Goal: Task Accomplishment & Management: Manage account settings

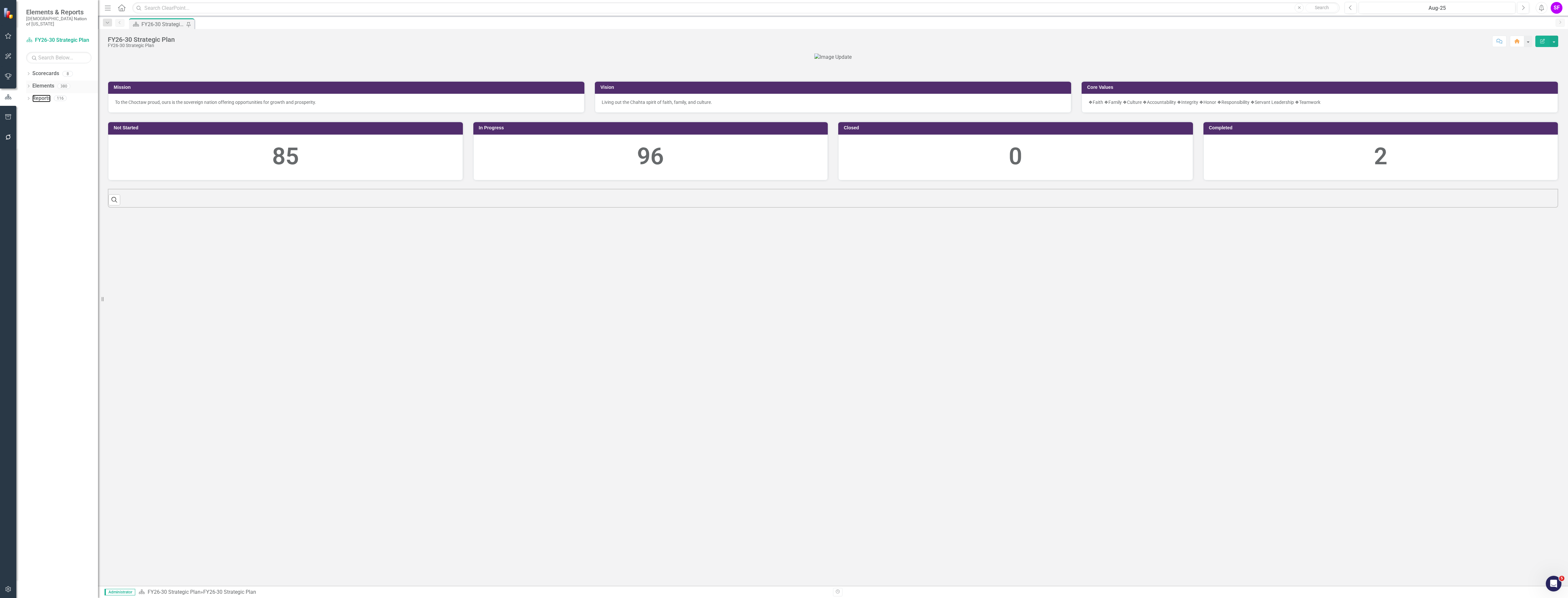
drag, startPoint x: 0, startPoint y: 0, endPoint x: 40, endPoint y: 83, distance: 92.1
click at [36, 95] on link "Reports" at bounding box center [41, 99] width 18 height 7
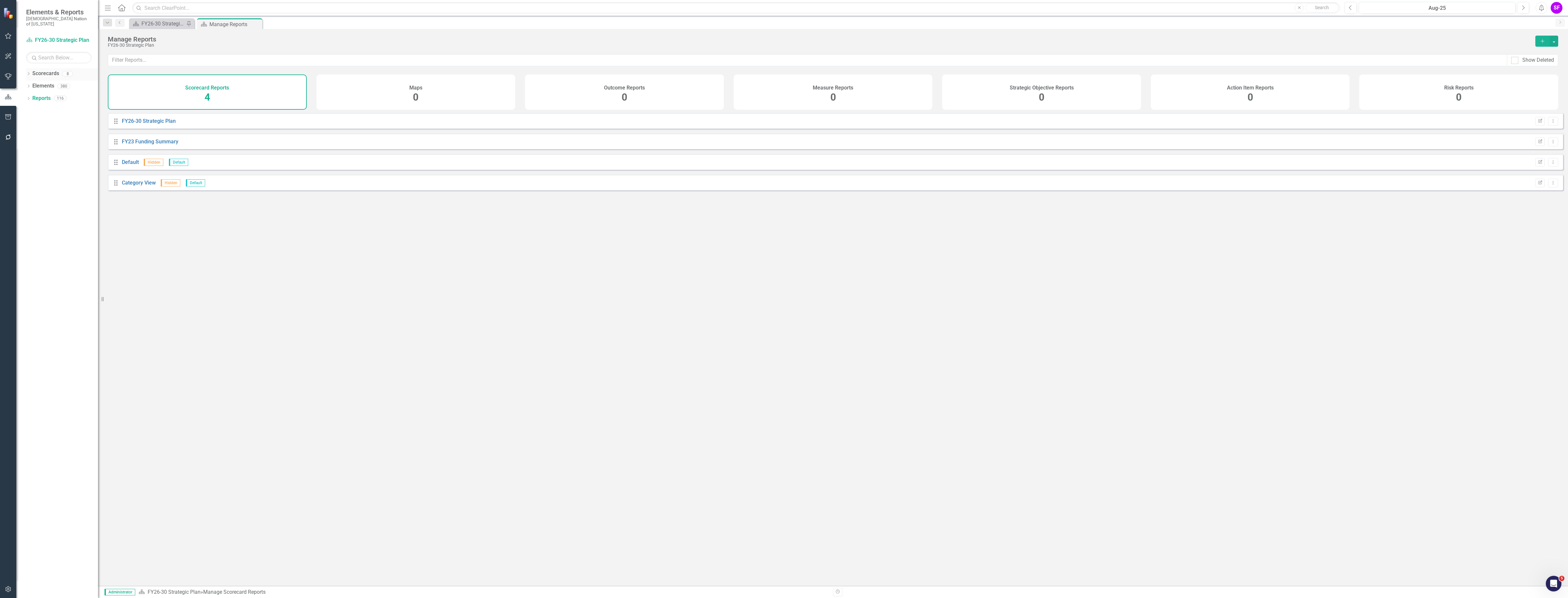
click at [44, 70] on link "Scorecards" at bounding box center [46, 73] width 27 height 7
click at [157, 101] on link "Continuous Improvement" at bounding box center [161, 100] width 65 height 7
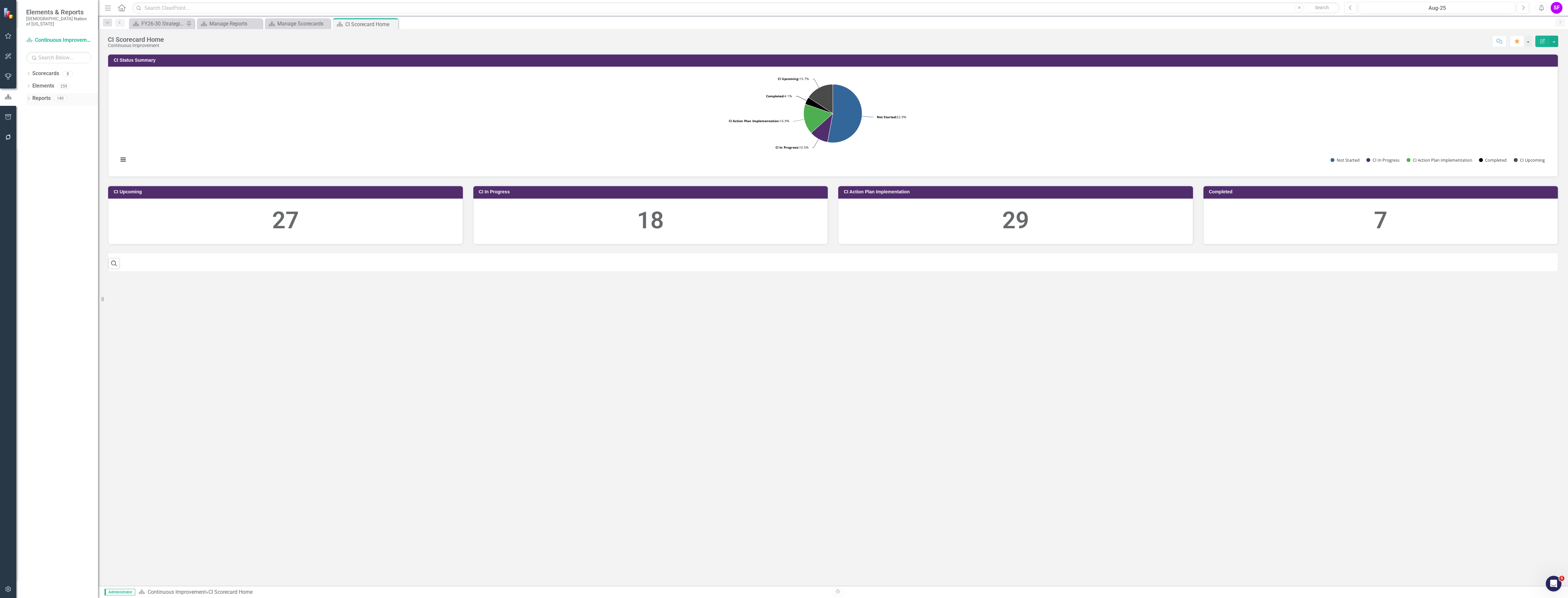
click at [42, 95] on link "Reports" at bounding box center [41, 99] width 18 height 7
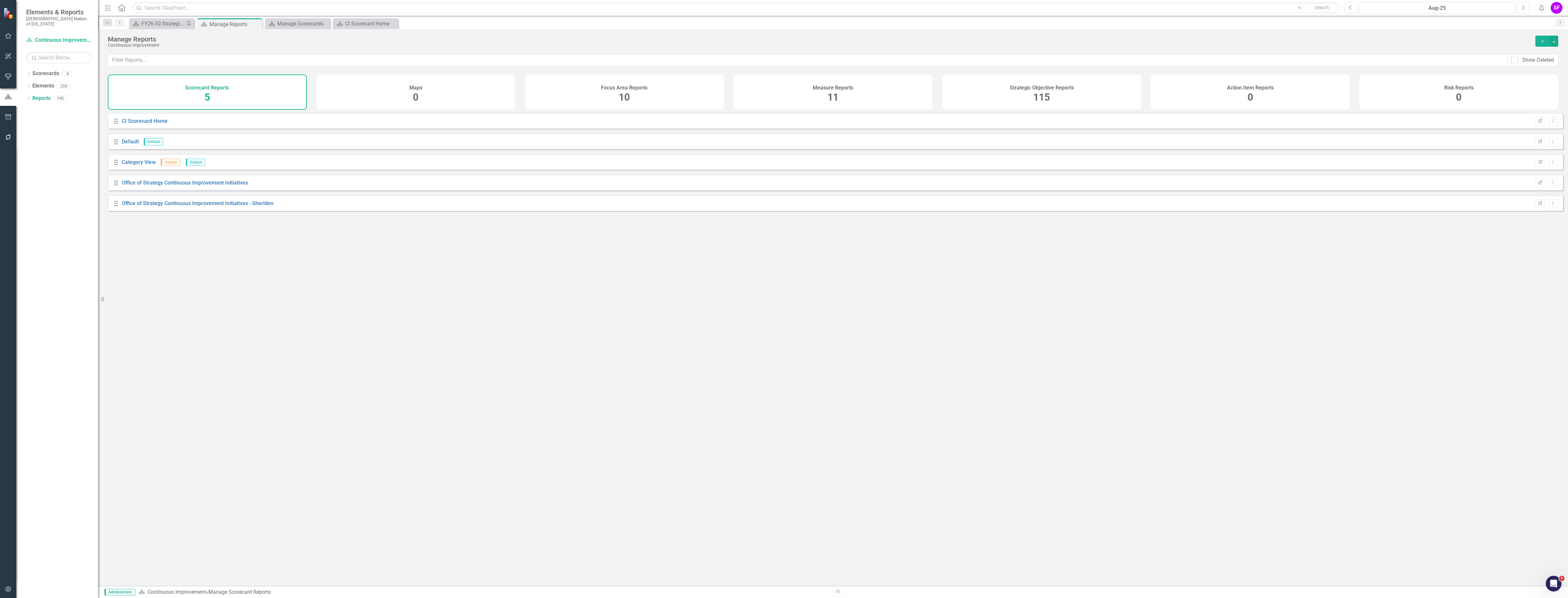
click at [1055, 91] on div "Strategic Objective Reports 115" at bounding box center [1041, 92] width 199 height 36
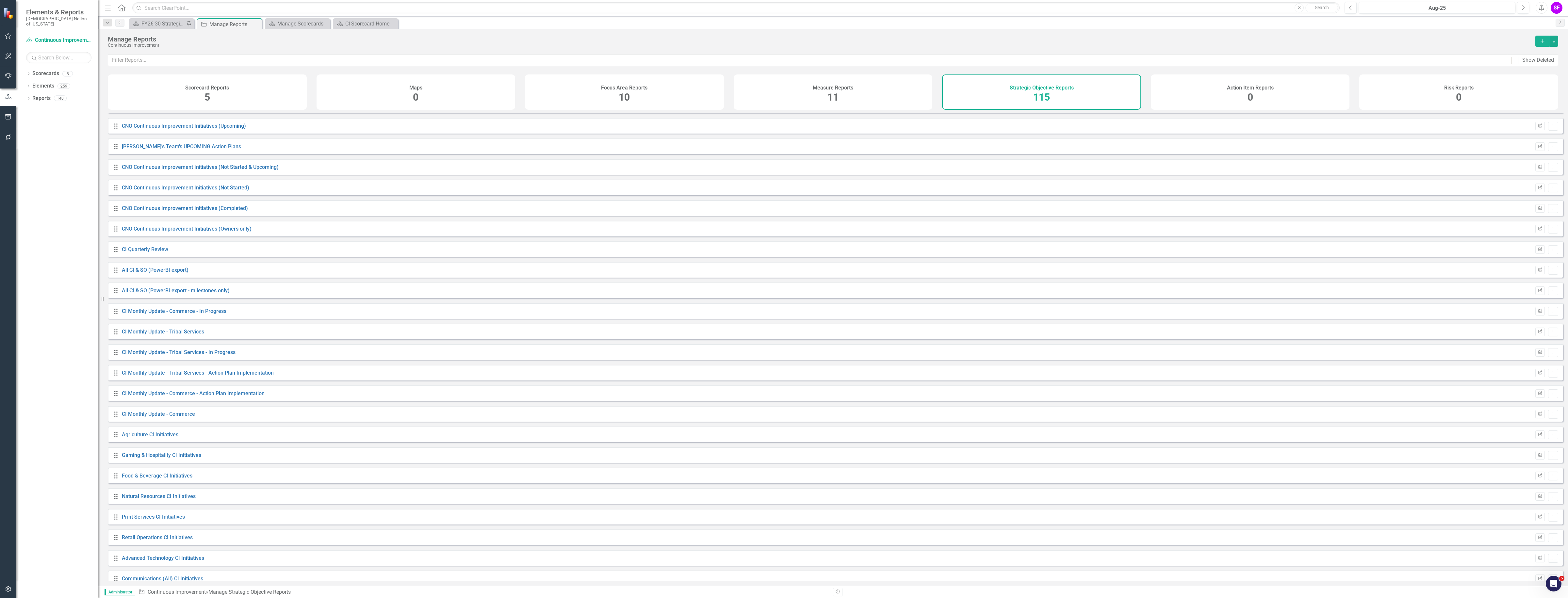
scroll to position [898, 0]
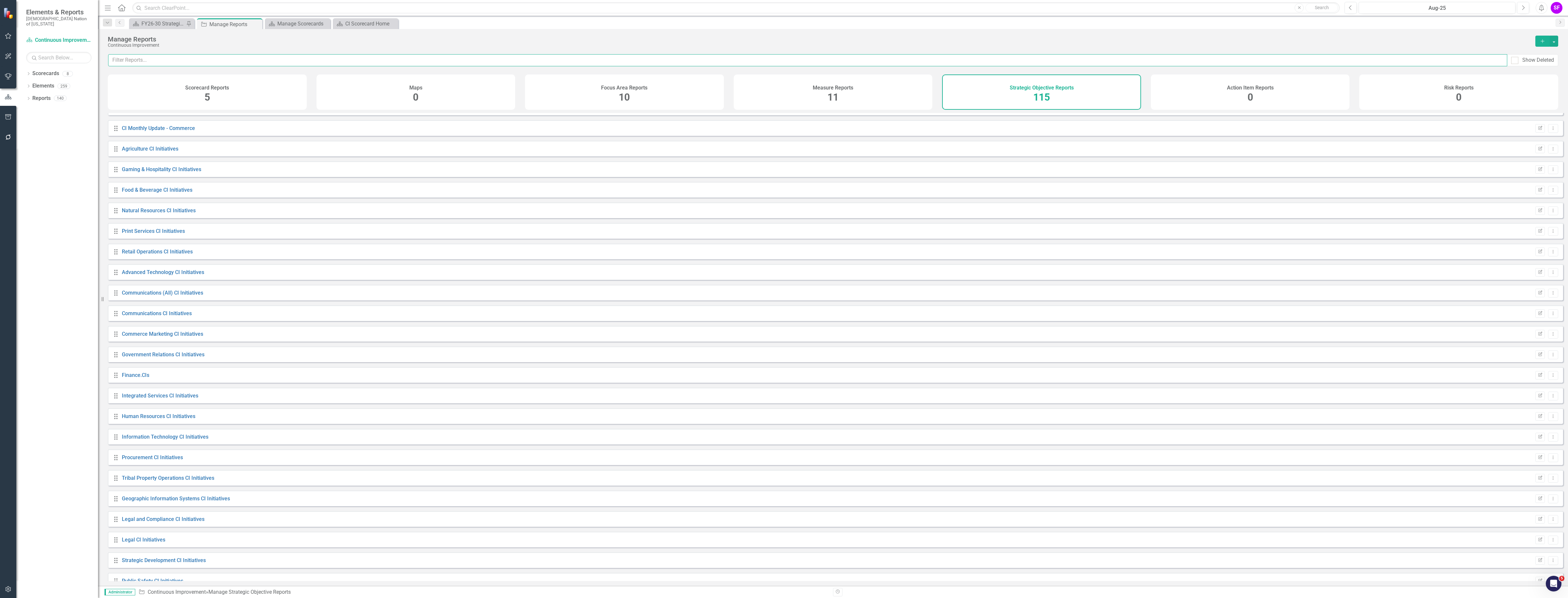
click at [218, 62] on input "text" at bounding box center [807, 60] width 1399 height 12
click at [168, 59] on input "in progr" at bounding box center [807, 60] width 1399 height 12
type input "i"
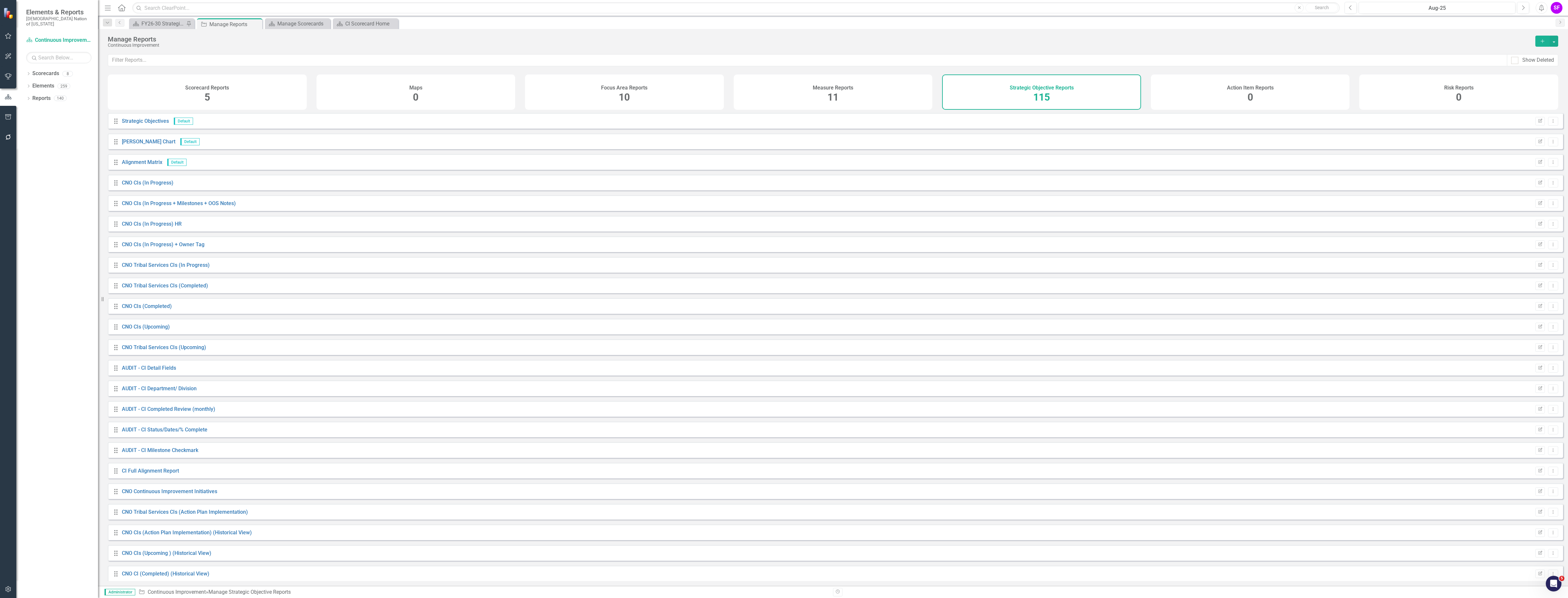
click at [165, 87] on div "Scorecard Reports 5" at bounding box center [207, 92] width 199 height 36
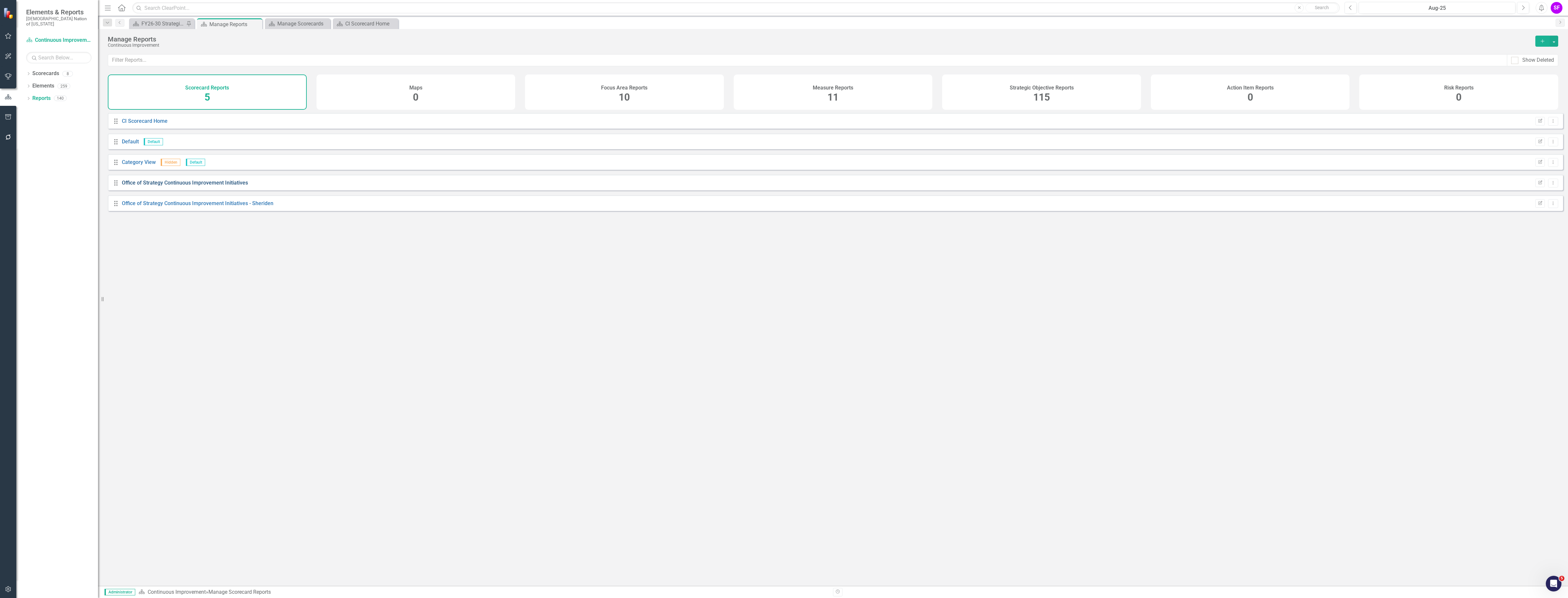
click at [214, 186] on link "Office of Strategy Continuous Improvement Initiatives" at bounding box center [185, 183] width 126 height 7
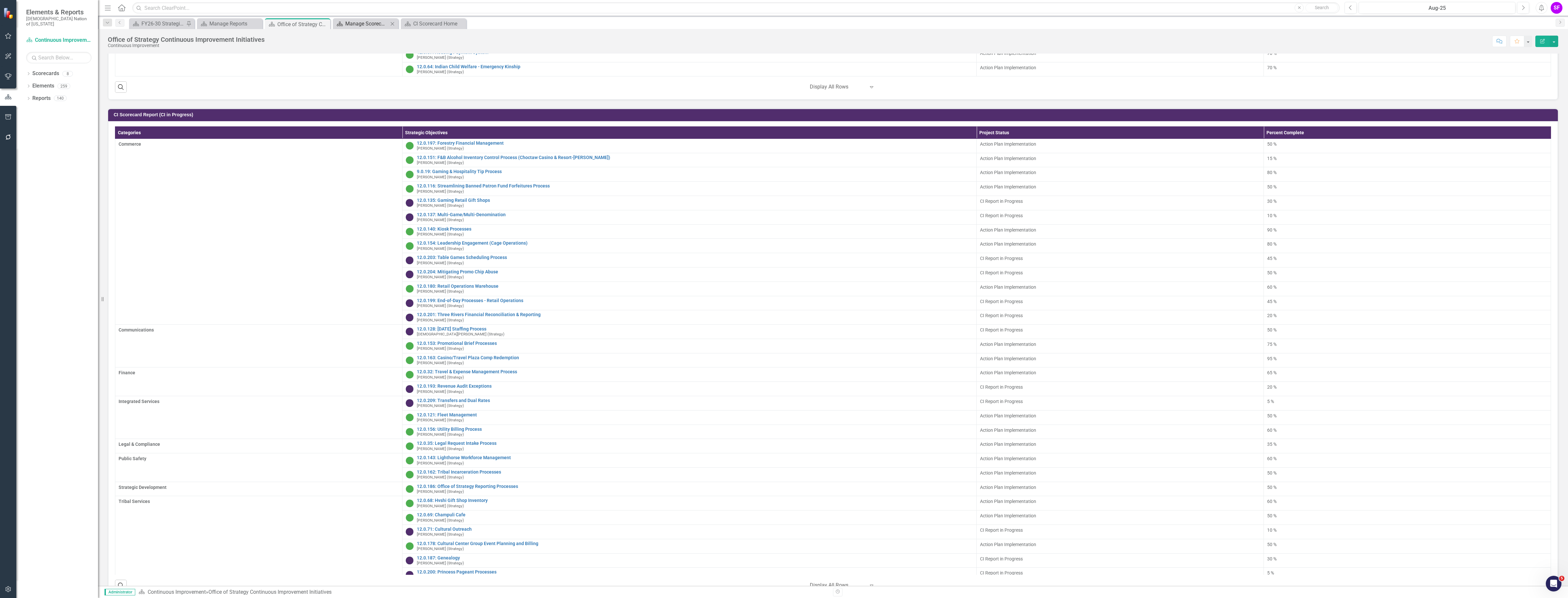
click at [358, 20] on div "Manage Scorecards" at bounding box center [366, 23] width 43 height 8
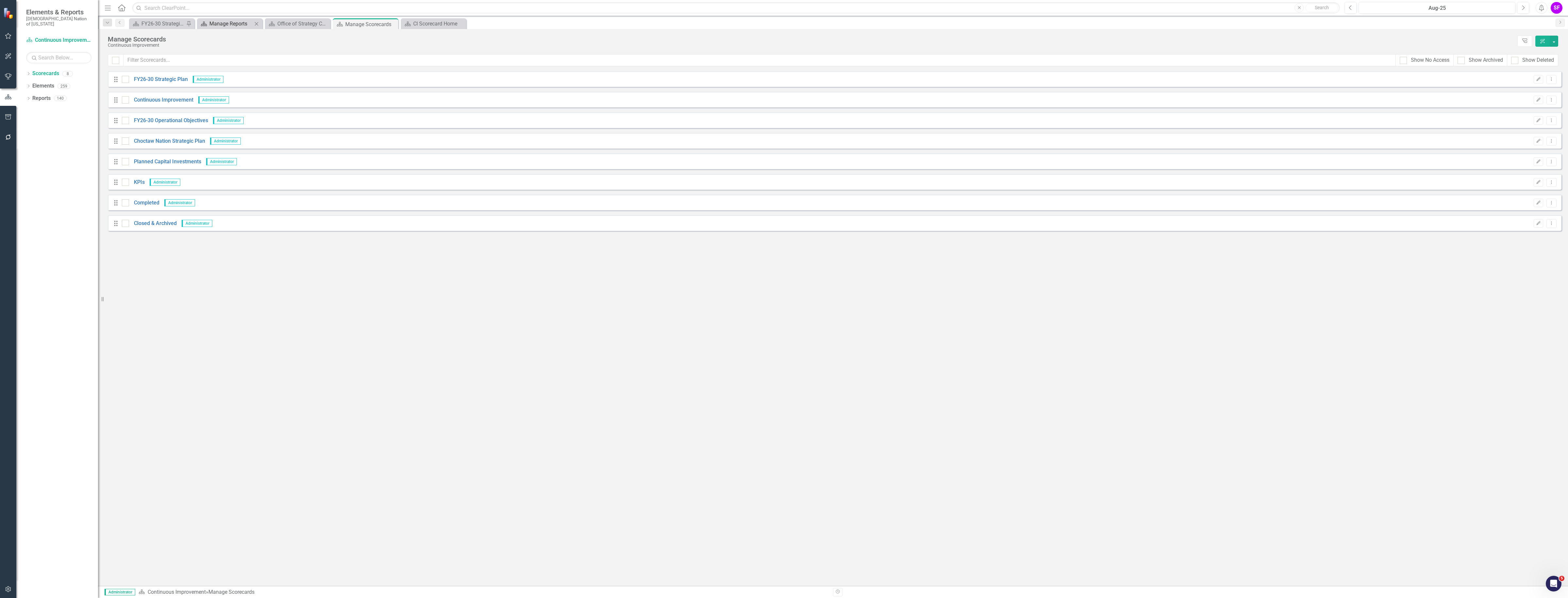
click at [221, 23] on div "Manage Reports" at bounding box center [231, 23] width 43 height 8
click at [1007, 89] on div "Strategic Objective Reports 115" at bounding box center [1041, 92] width 199 height 36
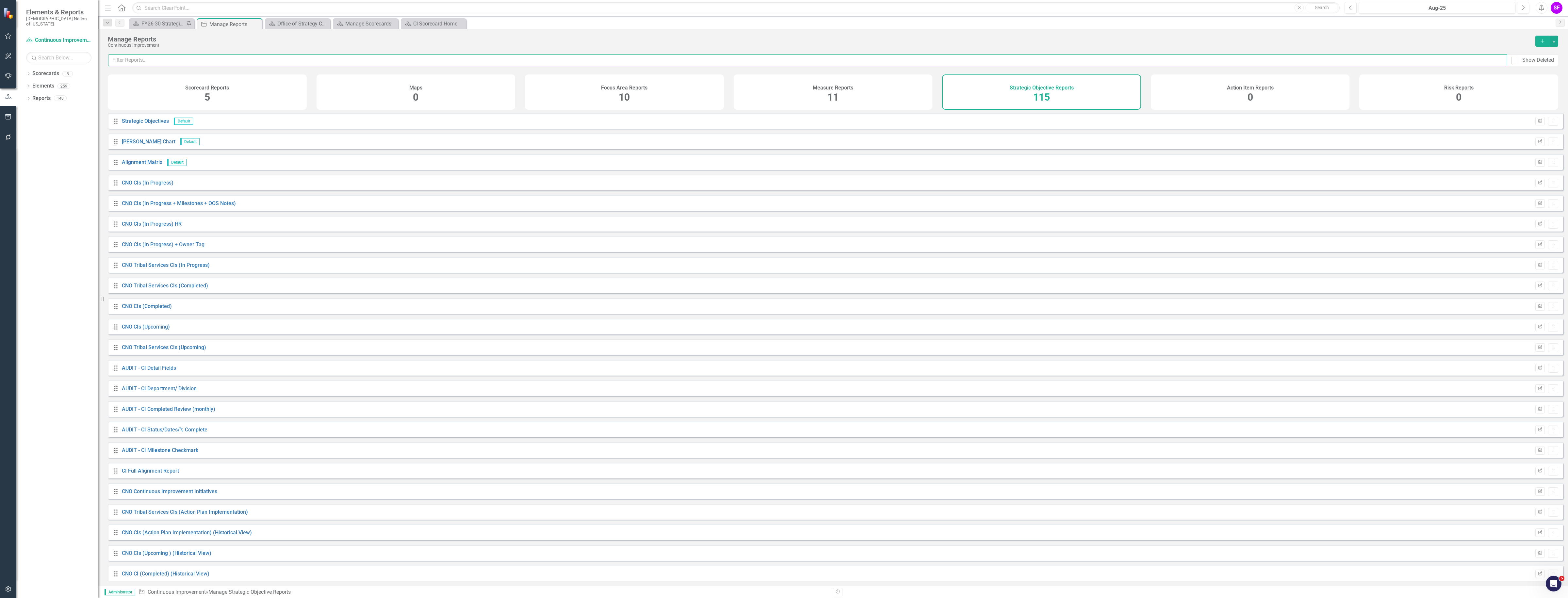
click at [530, 59] on input "text" at bounding box center [807, 60] width 1399 height 12
type input "in p"
click at [151, 124] on link "CNO CIs (In Progress)" at bounding box center [147, 121] width 51 height 7
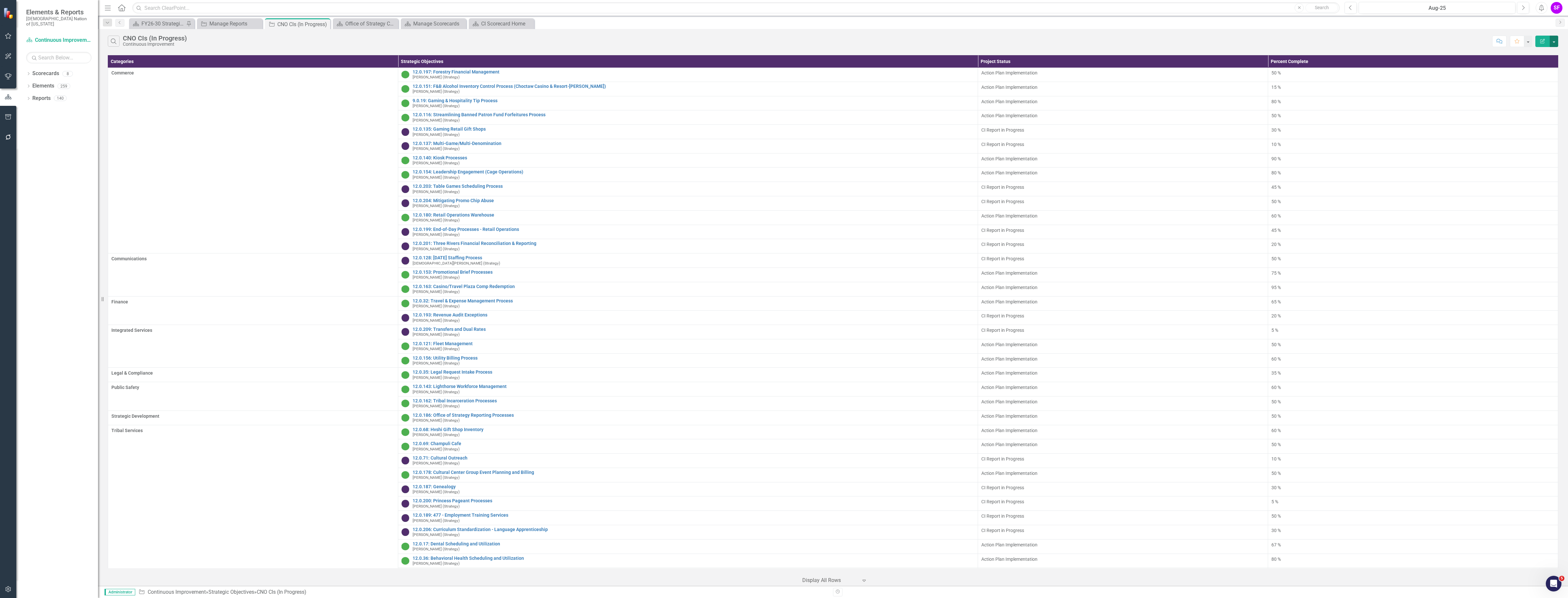
click at [1557, 41] on button "button" at bounding box center [1554, 41] width 9 height 12
click at [1546, 52] on link "Edit Report Edit Report" at bounding box center [1532, 54] width 51 height 12
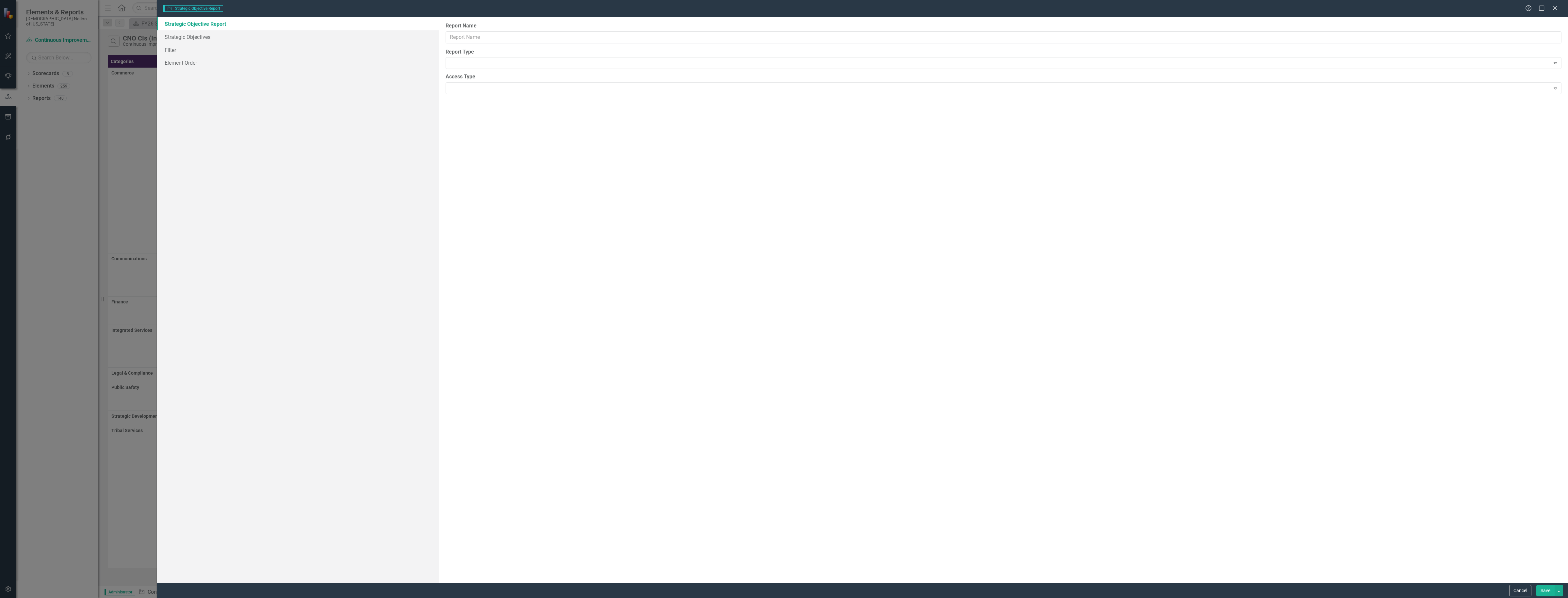
type input "CNO CIs (In Progress)"
click at [170, 61] on link "Filter" at bounding box center [297, 62] width 282 height 13
click at [1532, 67] on button "Edit" at bounding box center [1535, 67] width 9 height 9
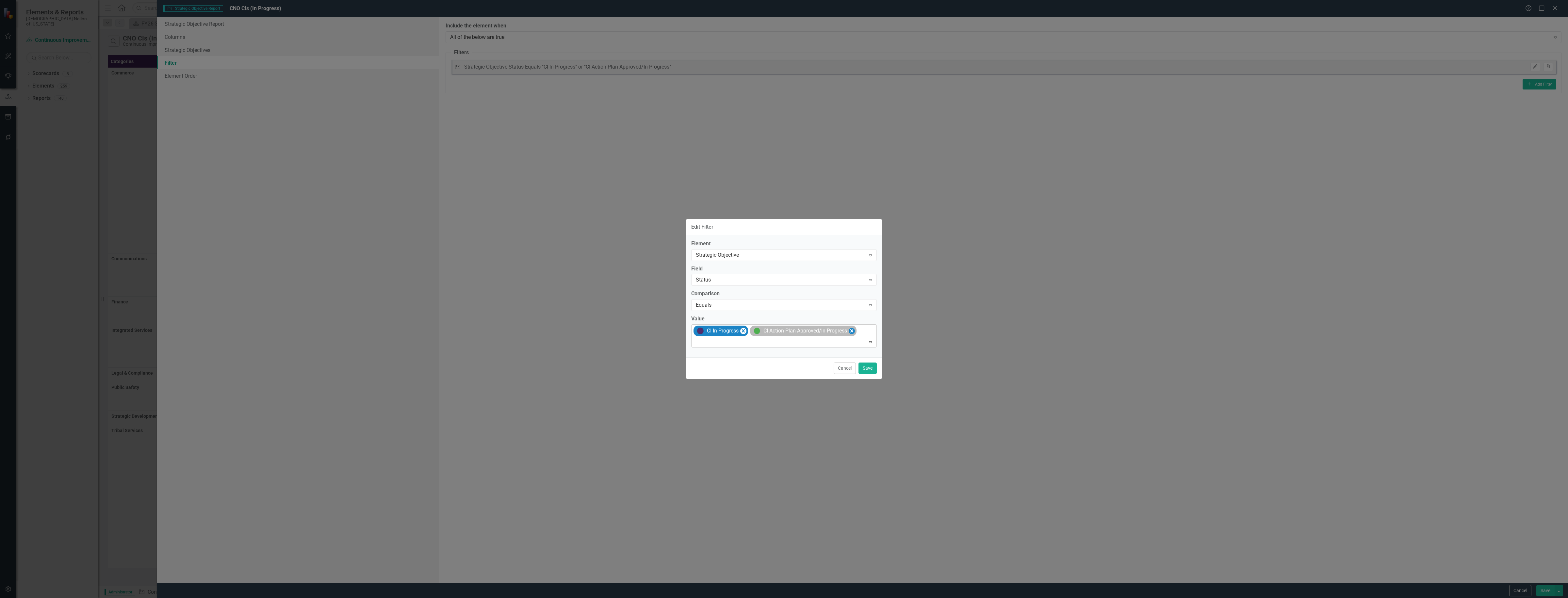
click at [853, 327] on icon "Remove [object Object]" at bounding box center [851, 331] width 7 height 8
click at [879, 375] on div "Cancel Save" at bounding box center [783, 368] width 195 height 22
click at [859, 361] on div "Cancel Save" at bounding box center [783, 368] width 195 height 22
click at [862, 366] on button "Save" at bounding box center [867, 368] width 18 height 12
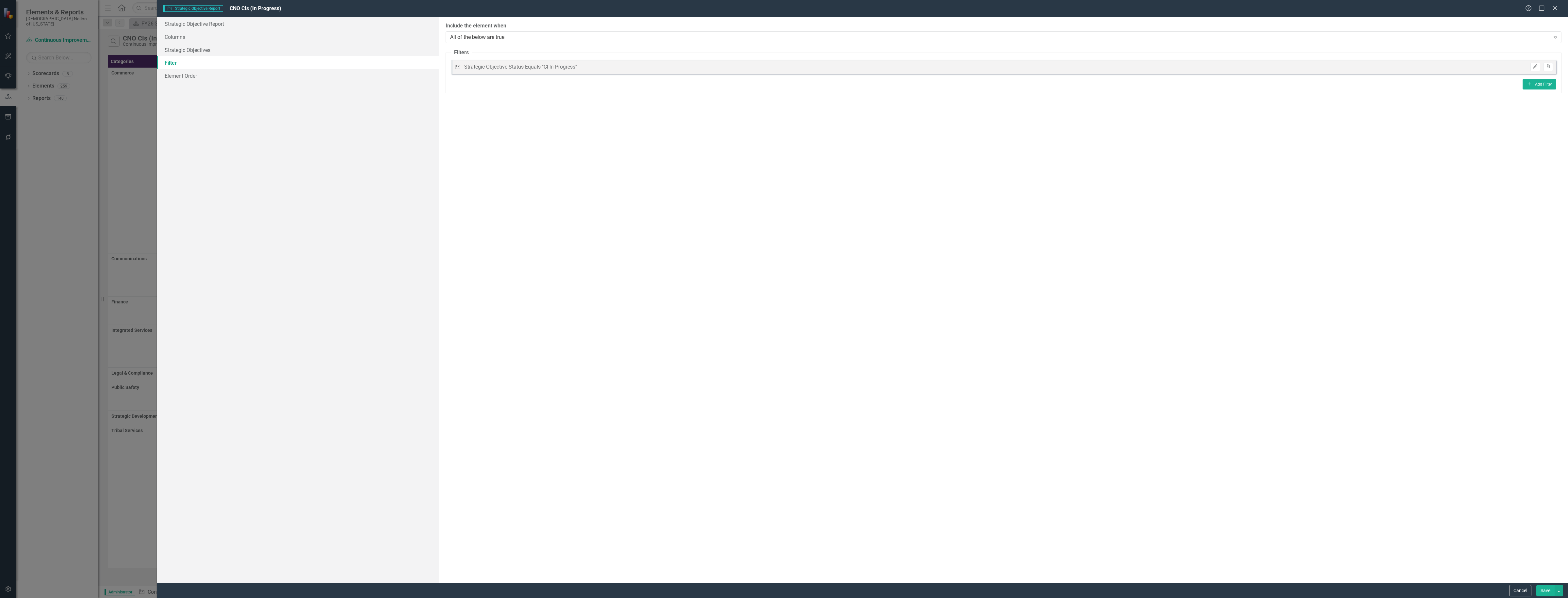
click at [1541, 586] on button "Save" at bounding box center [1546, 591] width 18 height 12
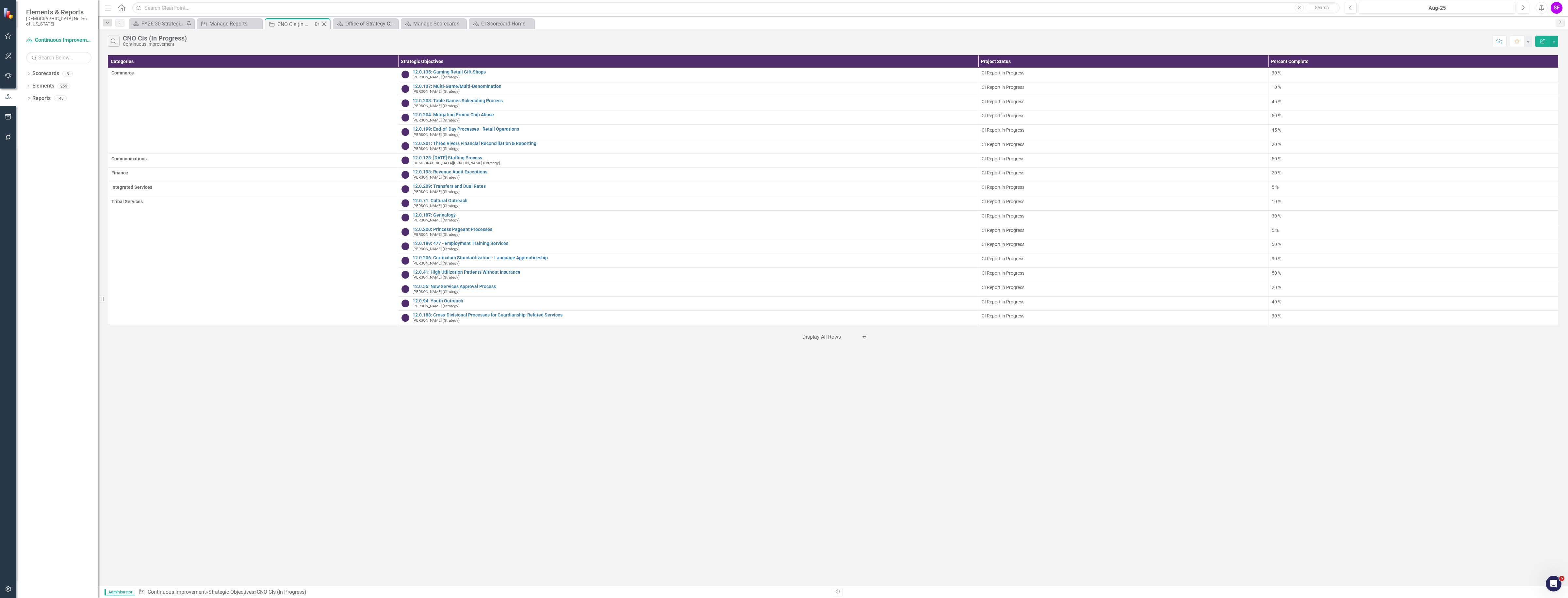
click at [327, 25] on icon "Close" at bounding box center [323, 24] width 7 height 5
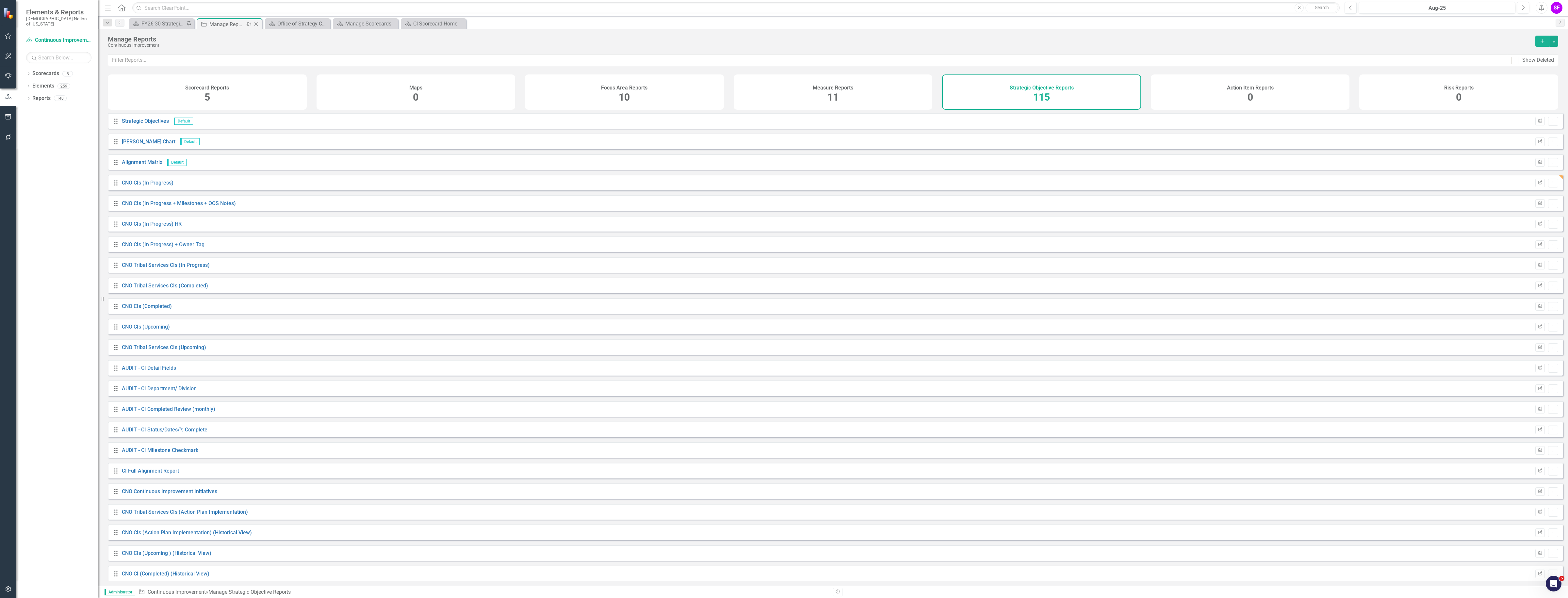
click at [258, 26] on icon "Close" at bounding box center [256, 24] width 7 height 5
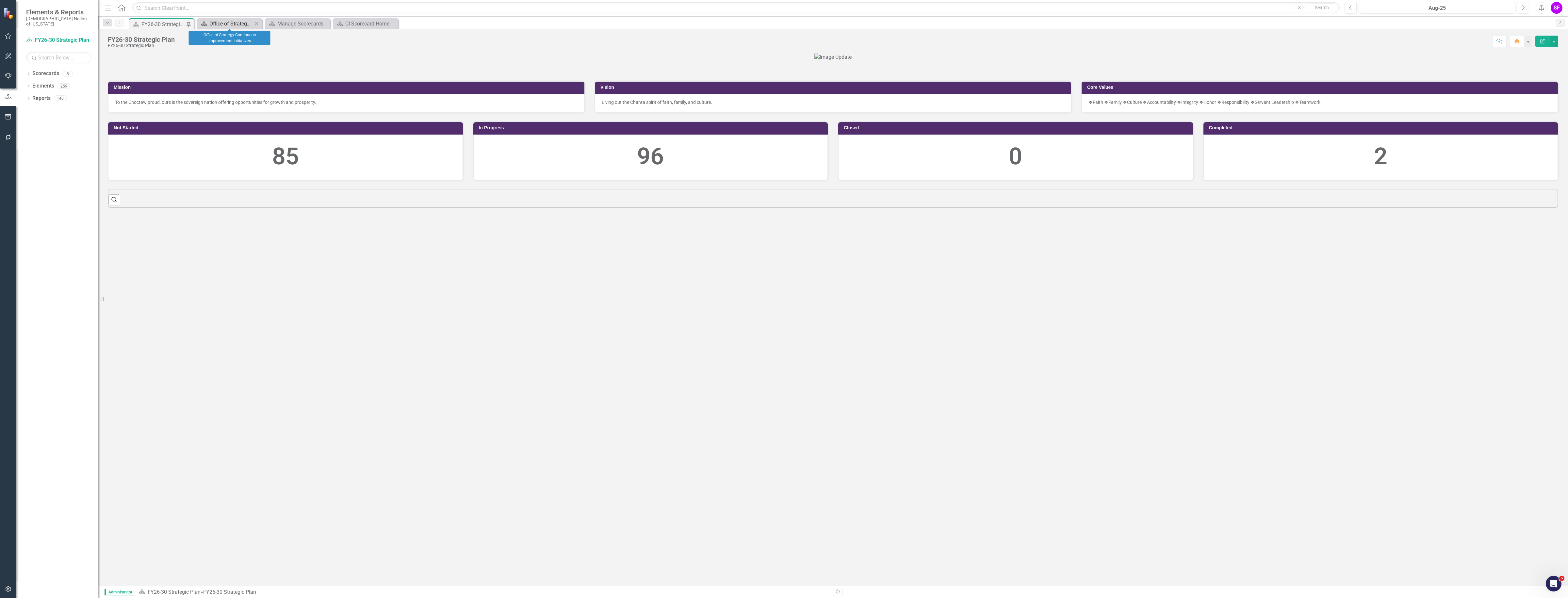
click at [230, 23] on div "Office of Strategy Continuous Improvement Initiatives" at bounding box center [231, 23] width 43 height 8
